Goal: Task Accomplishment & Management: Use online tool/utility

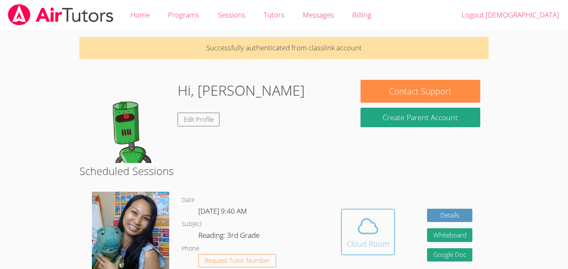
click at [360, 227] on icon at bounding box center [367, 225] width 23 height 23
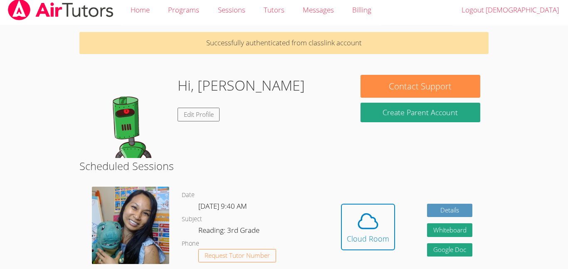
scroll to position [7, 0]
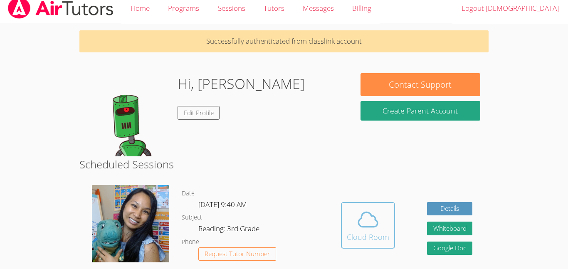
click at [388, 228] on button "Cloud Room" at bounding box center [368, 225] width 54 height 47
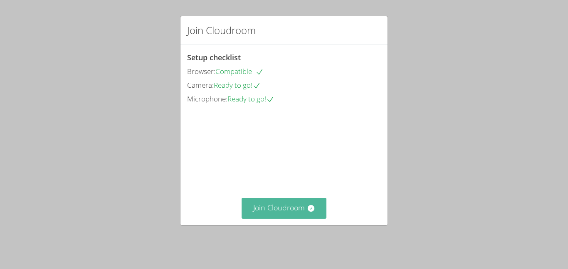
click at [307, 207] on button "Join Cloudroom" at bounding box center [284, 208] width 85 height 20
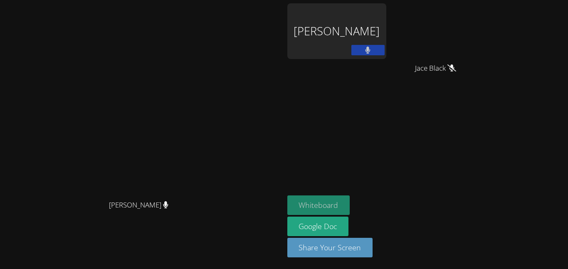
click at [350, 205] on button "Whiteboard" at bounding box center [318, 205] width 63 height 20
click at [350, 204] on button "Whiteboard" at bounding box center [318, 205] width 63 height 20
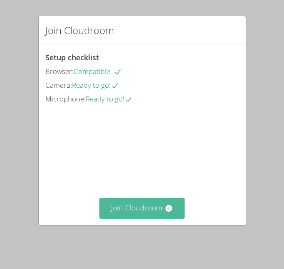
click at [160, 214] on button "Join Cloudroom" at bounding box center [141, 208] width 85 height 20
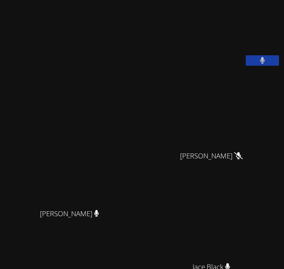
click at [249, 62] on button at bounding box center [262, 60] width 33 height 10
click at [250, 62] on button at bounding box center [262, 60] width 33 height 10
click at [232, 38] on video at bounding box center [211, 34] width 125 height 62
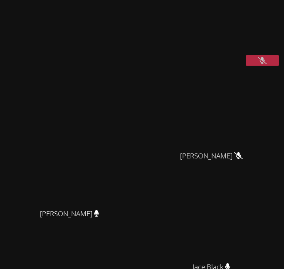
click at [232, 38] on video at bounding box center [211, 34] width 125 height 62
click at [232, 37] on video at bounding box center [211, 34] width 125 height 62
click at [39, 79] on div "Sokha Lee Sokha Lee" at bounding box center [72, 181] width 139 height 357
click at [257, 59] on button at bounding box center [262, 60] width 33 height 10
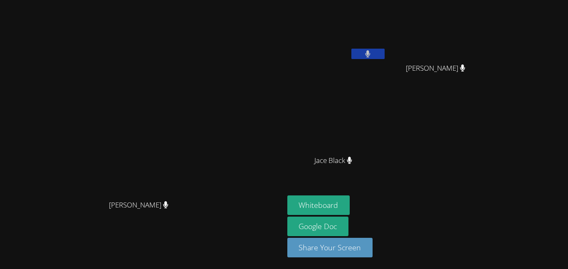
click at [283, 40] on video at bounding box center [336, 31] width 99 height 56
click at [283, 50] on button at bounding box center [367, 54] width 33 height 10
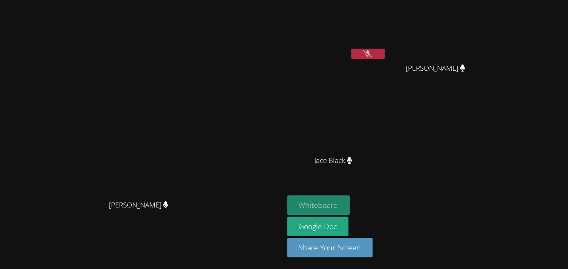
click at [283, 204] on button "Whiteboard" at bounding box center [318, 205] width 63 height 20
click at [283, 59] on div at bounding box center [367, 55] width 33 height 12
click at [283, 52] on icon at bounding box center [367, 53] width 9 height 7
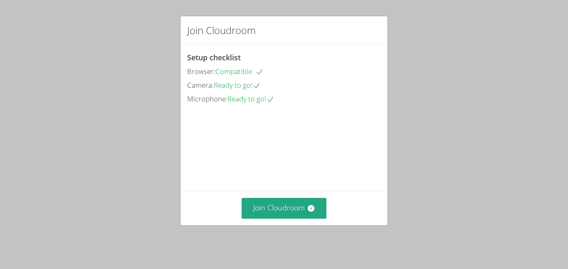
click at [291, 224] on div "Join Cloudroom" at bounding box center [283, 208] width 207 height 34
click at [287, 212] on button "Join Cloudroom" at bounding box center [284, 208] width 85 height 20
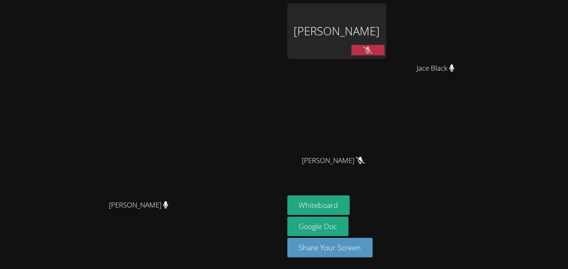
click at [372, 53] on icon at bounding box center [367, 50] width 9 height 7
